Goal: Information Seeking & Learning: Learn about a topic

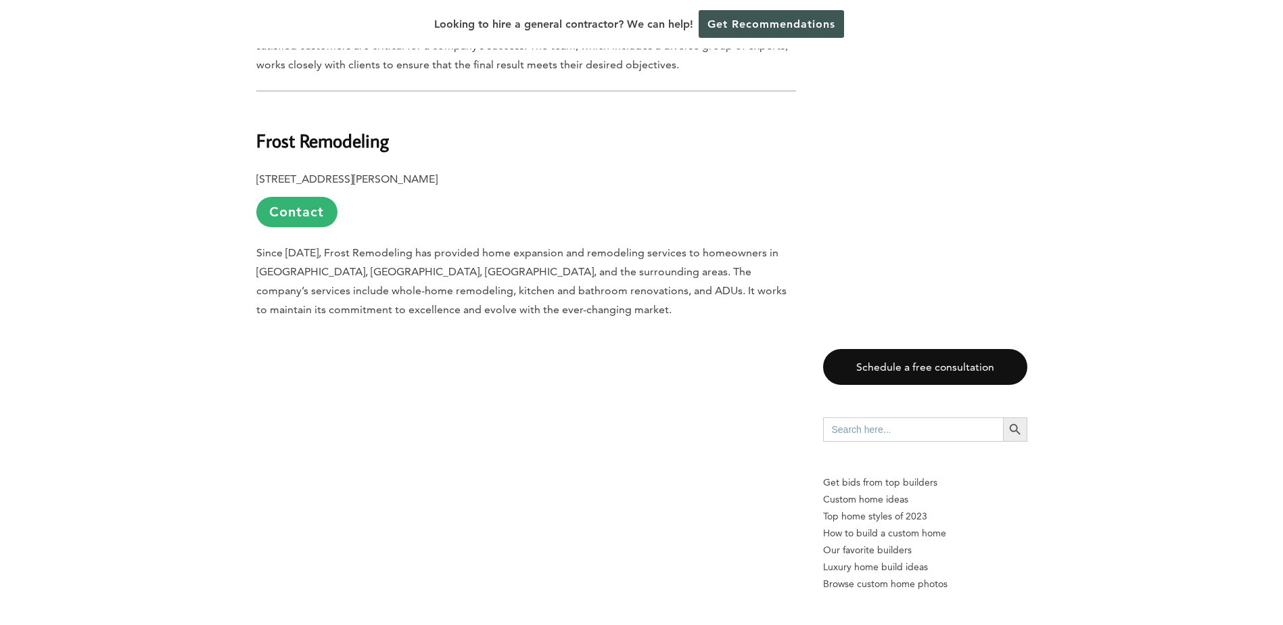
scroll to position [1623, 0]
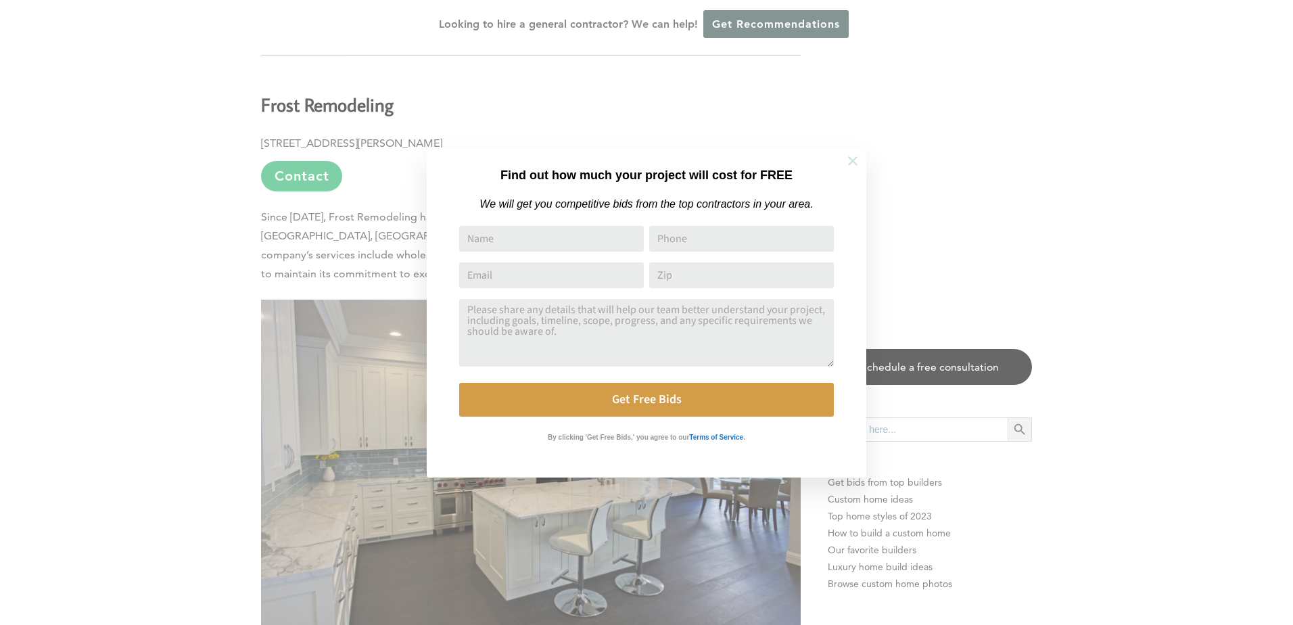
click at [856, 161] on icon at bounding box center [852, 160] width 15 height 15
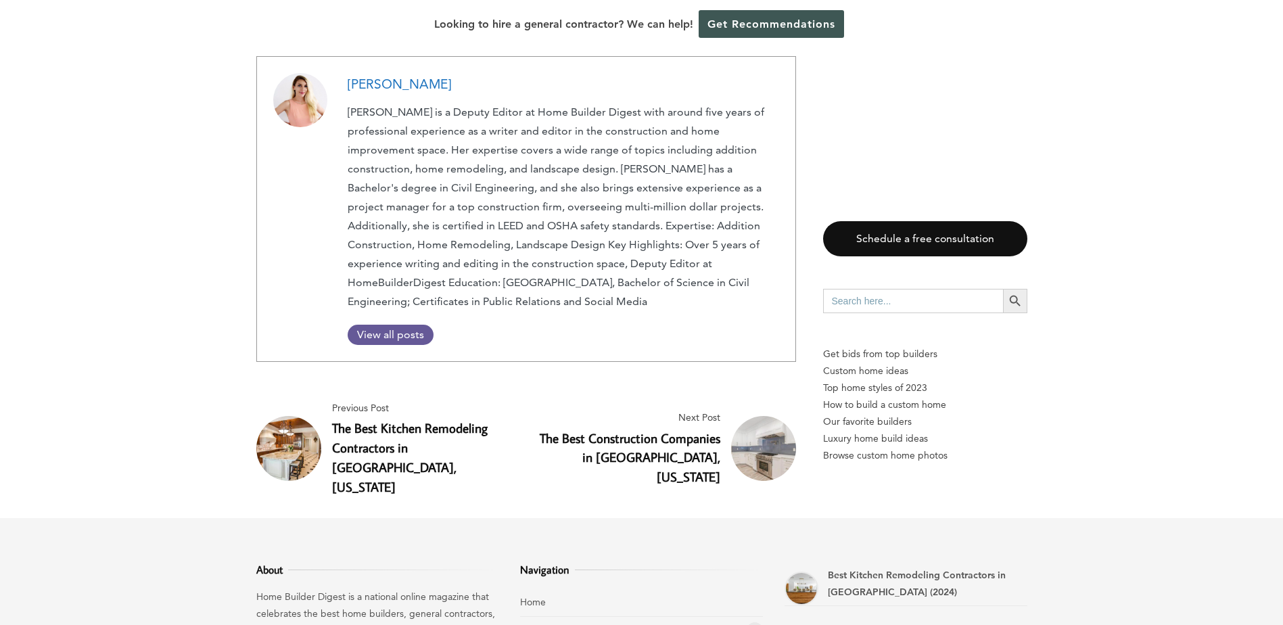
scroll to position [8519, 0]
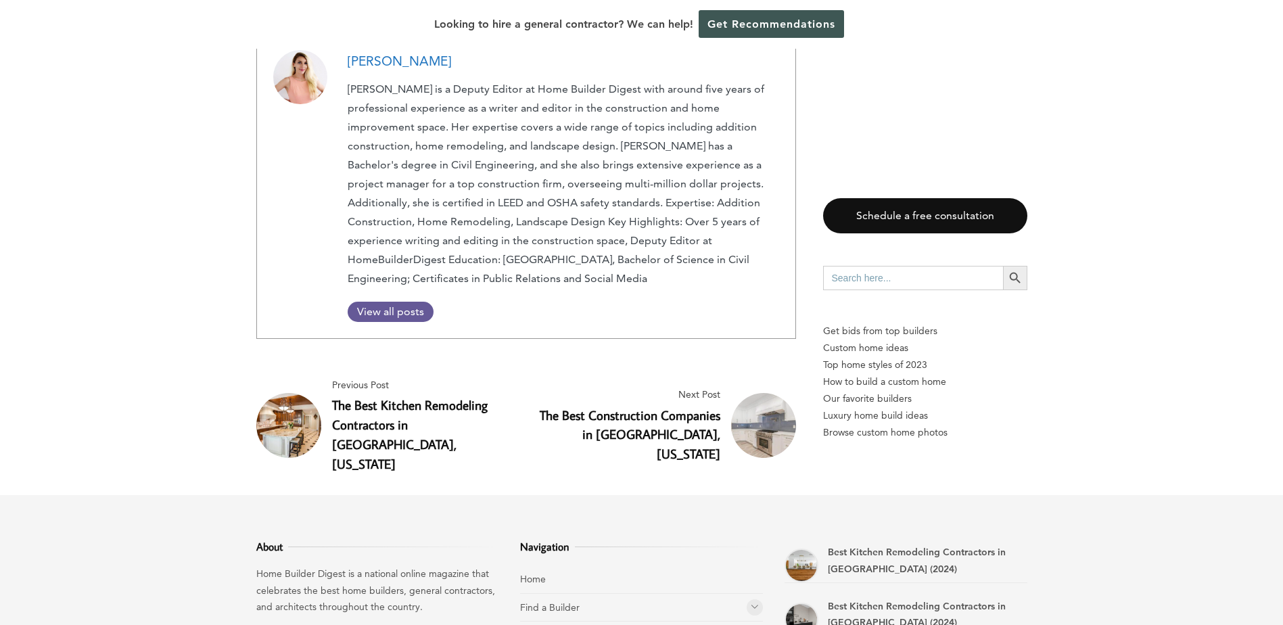
click at [561, 624] on link "Cost Guides" at bounding box center [546, 635] width 53 height 12
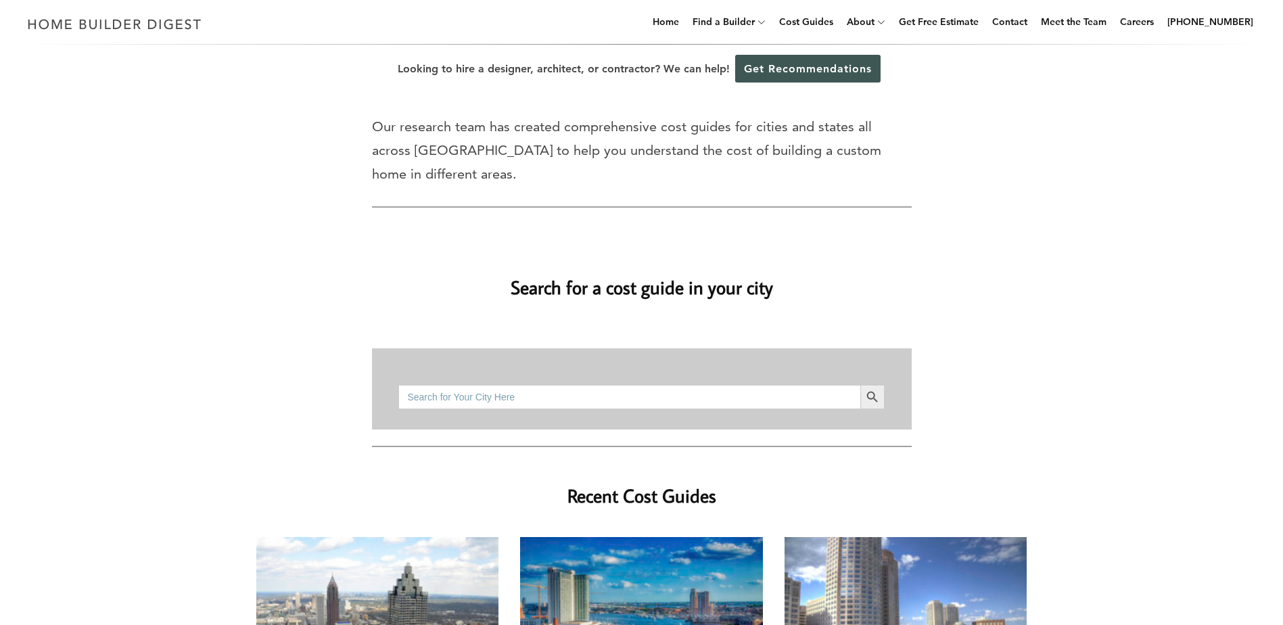
click at [517, 385] on input "Search for:" at bounding box center [628, 397] width 461 height 24
click at [860, 385] on button "Search Button" at bounding box center [872, 397] width 24 height 24
drag, startPoint x: 472, startPoint y: 375, endPoint x: 385, endPoint y: 371, distance: 87.3
click at [385, 371] on div "Search for: san ramon, ca Search Button" at bounding box center [642, 388] width 540 height 81
type input "94583"
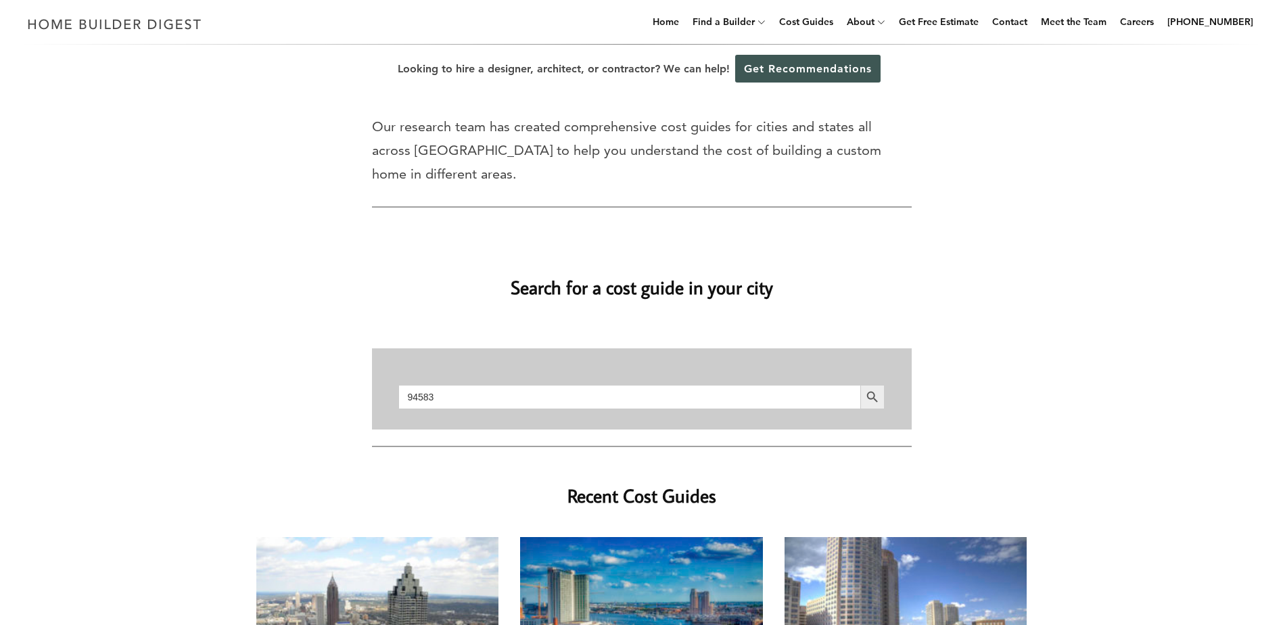
click at [860, 385] on button "Search Button" at bounding box center [872, 397] width 24 height 24
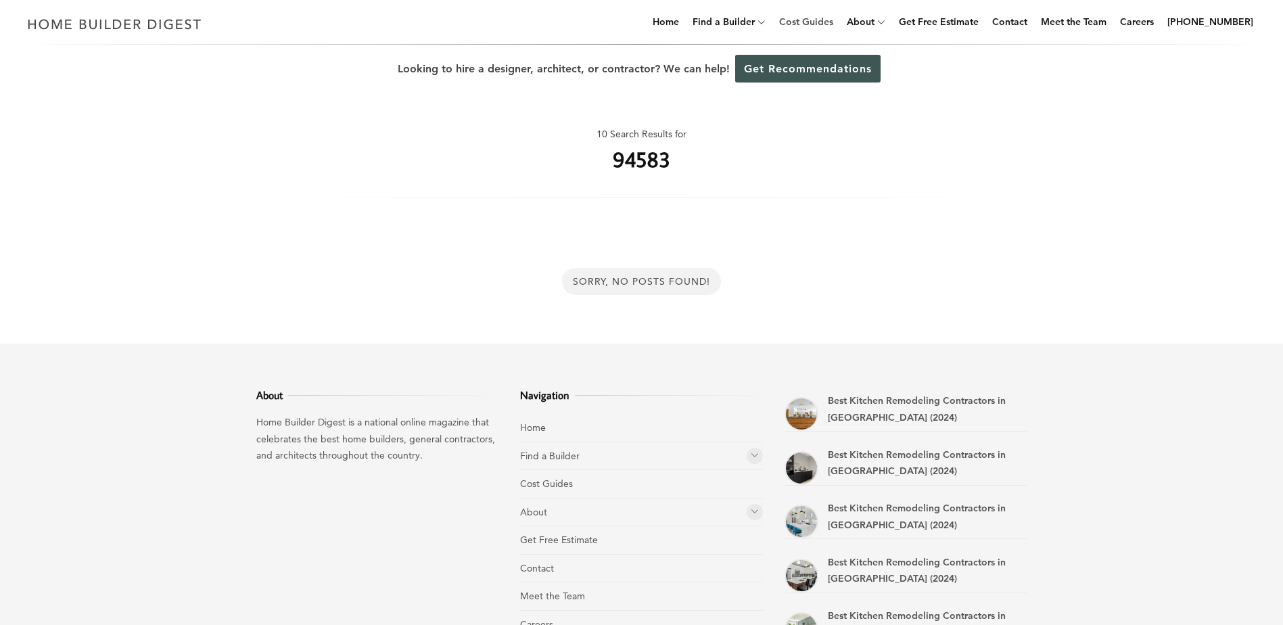
click at [832, 20] on link "Cost Guides" at bounding box center [805, 21] width 65 height 43
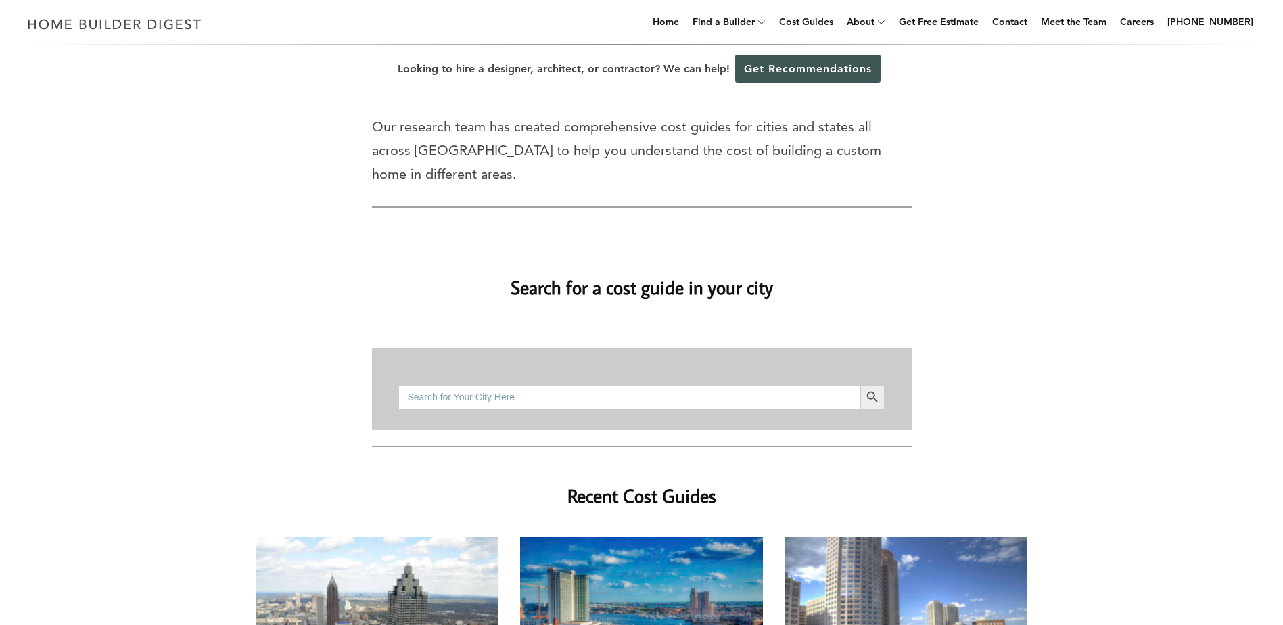
click at [544, 385] on input "Search for:" at bounding box center [628, 397] width 461 height 24
type input "[US_STATE]"
click at [860, 385] on button "Search Button" at bounding box center [872, 397] width 24 height 24
